Goal: Task Accomplishment & Management: Use online tool/utility

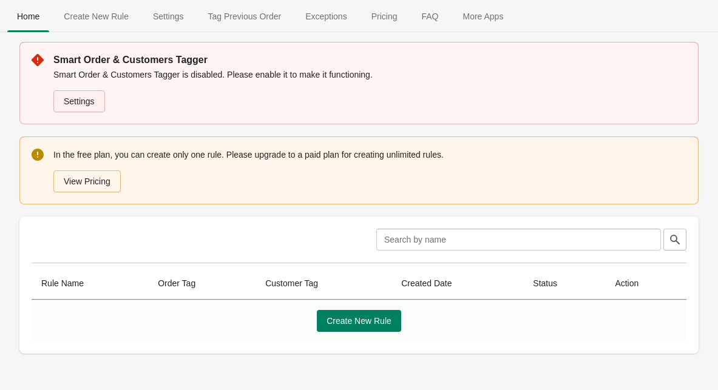
click at [95, 107] on link "Settings" at bounding box center [79, 101] width 52 height 22
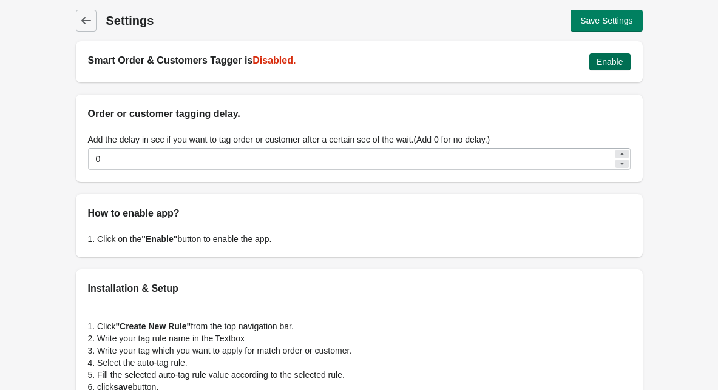
click at [605, 58] on span "Enable" at bounding box center [610, 62] width 27 height 10
click at [592, 8] on div "Back Settings Save Settings" at bounding box center [359, 16] width 567 height 32
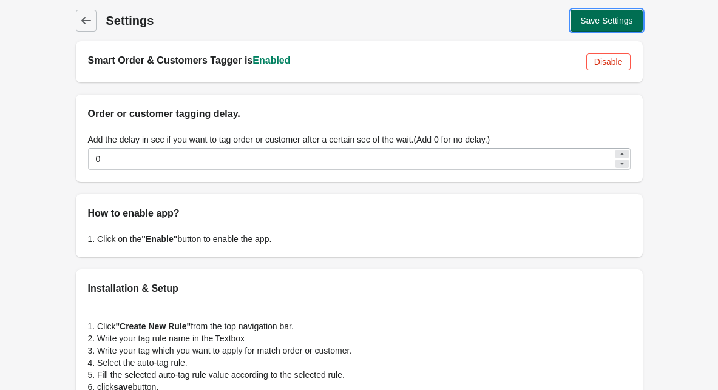
click at [592, 14] on button "Save Settings" at bounding box center [607, 21] width 72 height 22
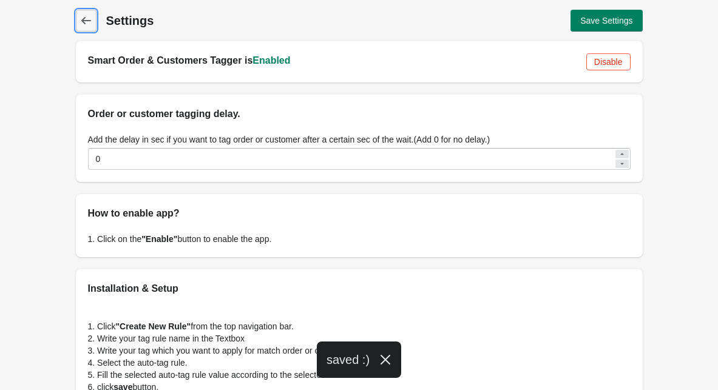
click at [90, 24] on icon at bounding box center [86, 21] width 12 height 12
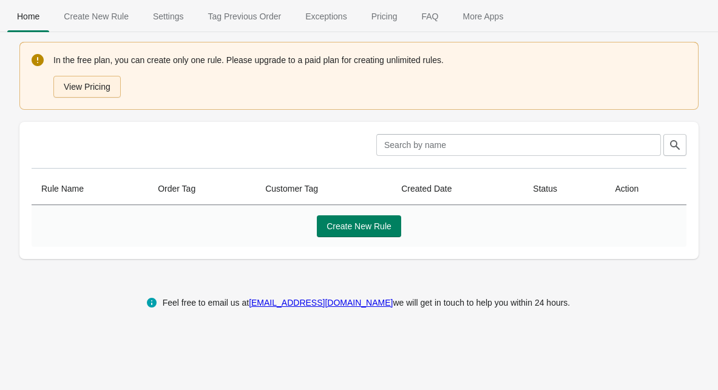
click at [107, 90] on button "View Pricing" at bounding box center [86, 87] width 67 height 22
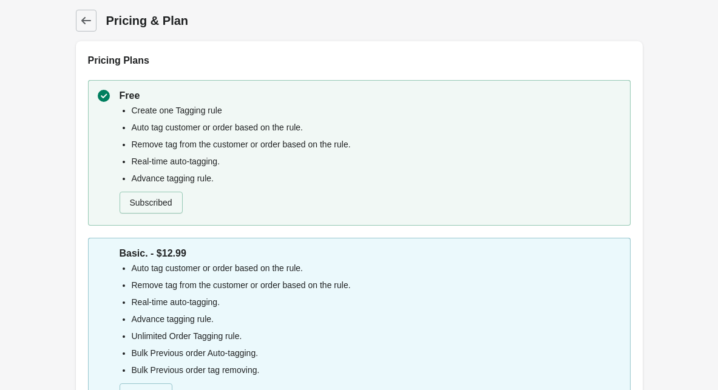
click at [80, 23] on icon at bounding box center [86, 21] width 12 height 12
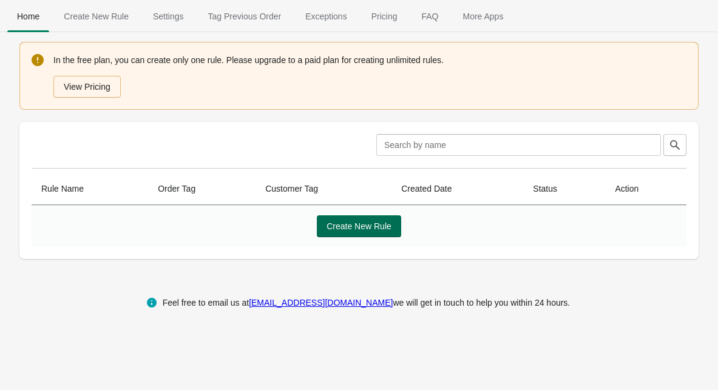
click at [362, 228] on span "Create New Rule" at bounding box center [359, 227] width 65 height 10
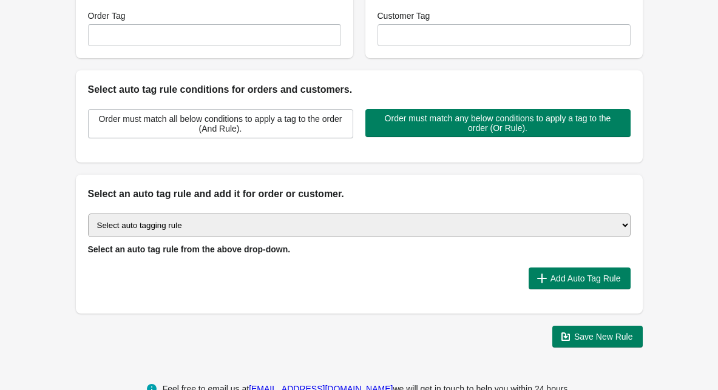
scroll to position [261, 0]
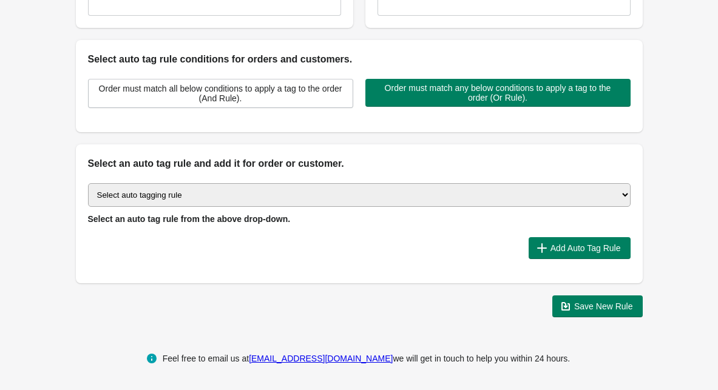
click at [327, 190] on select "Select auto tagging rule Tag by order amount Tag based on the order count (Volu…" at bounding box center [359, 195] width 543 height 24
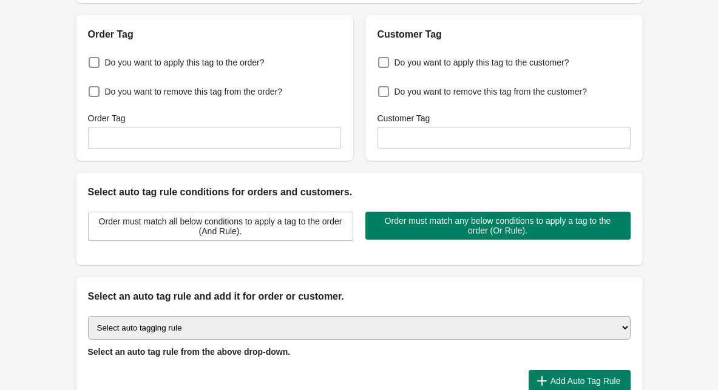
scroll to position [0, 0]
